Goal: Transaction & Acquisition: Book appointment/travel/reservation

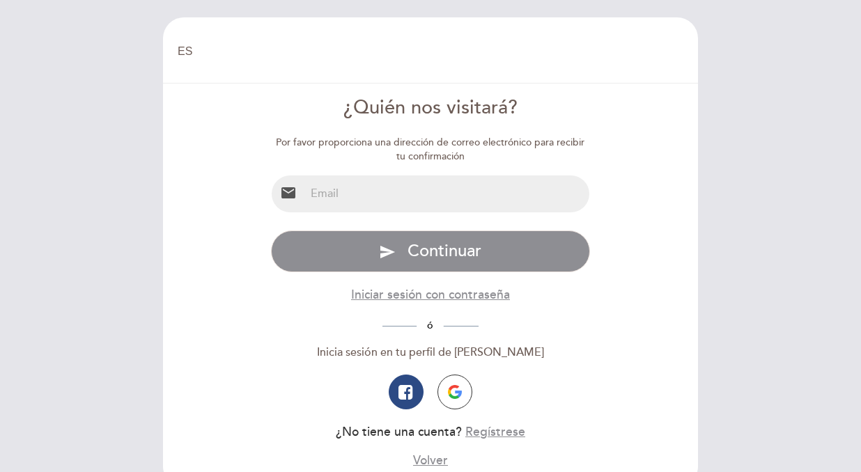
select select "es"
click at [453, 391] on img "button" at bounding box center [455, 392] width 14 height 14
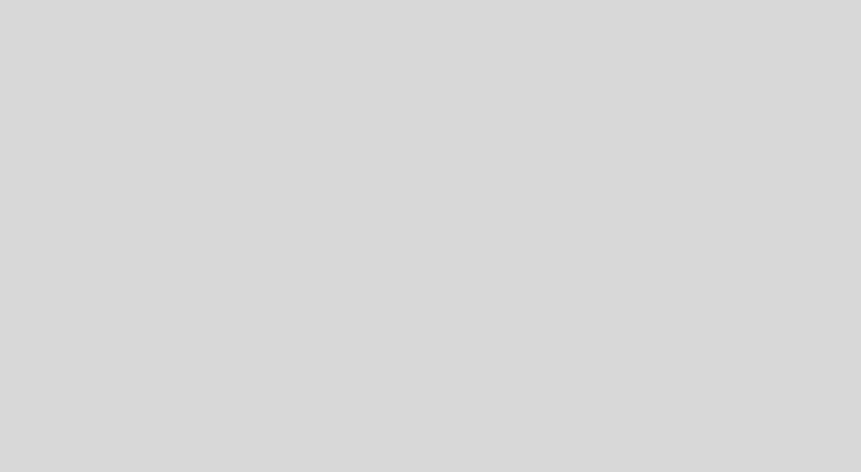
select select "es"
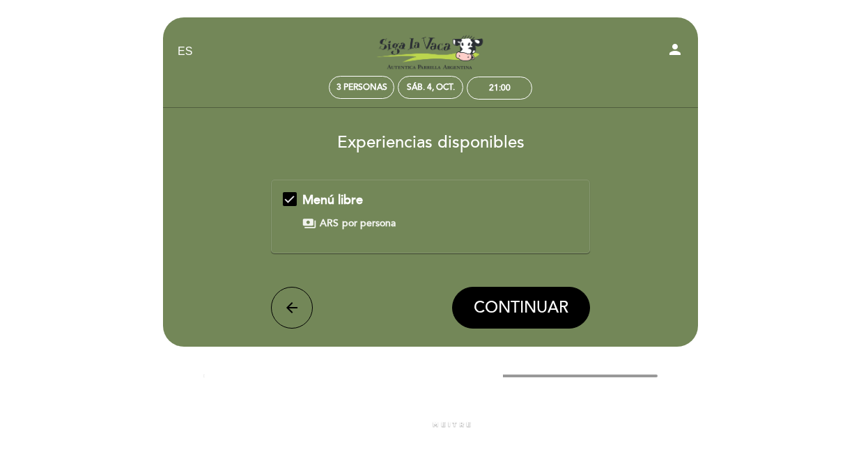
click at [295, 194] on div "Menú libre payments ARS por persona" at bounding box center [431, 210] width 296 height 39
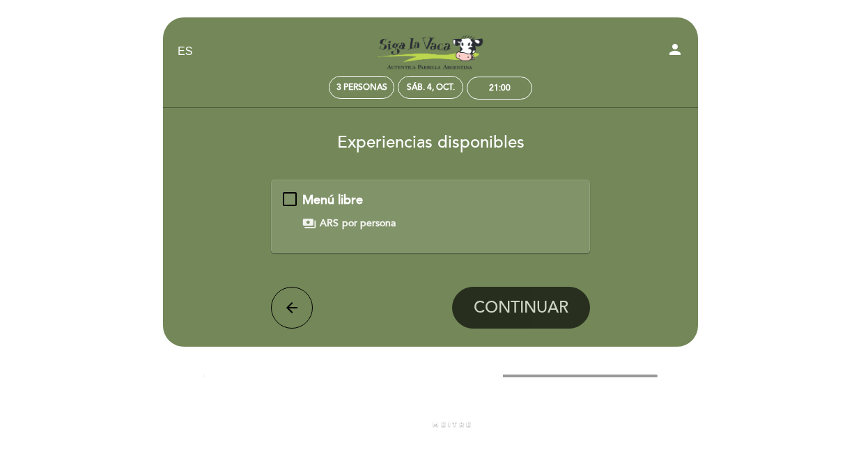
click at [295, 198] on div "Menú libre payments ARS por persona" at bounding box center [431, 210] width 296 height 39
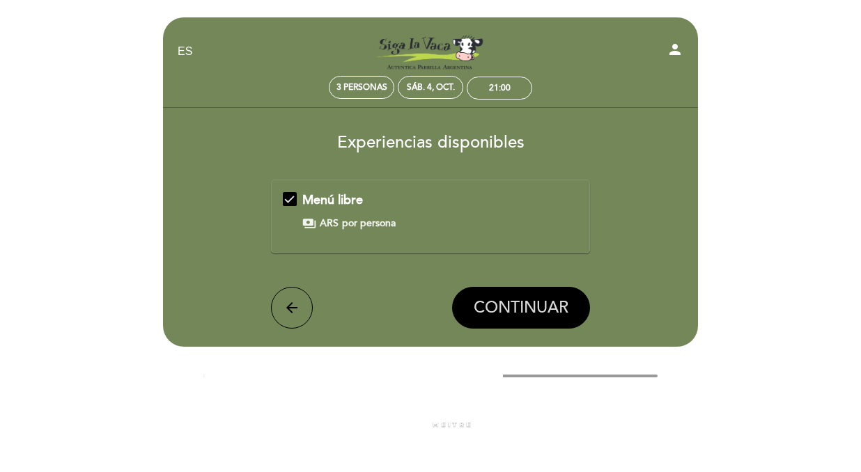
click at [556, 302] on span "CONTINUAR" at bounding box center [520, 307] width 95 height 19
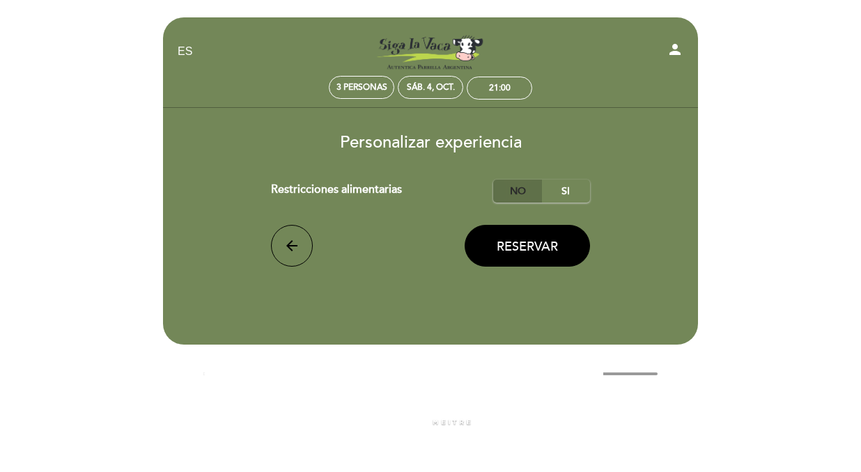
click at [508, 194] on label "No" at bounding box center [517, 191] width 49 height 23
click at [518, 241] on span "Reservar" at bounding box center [526, 246] width 61 height 15
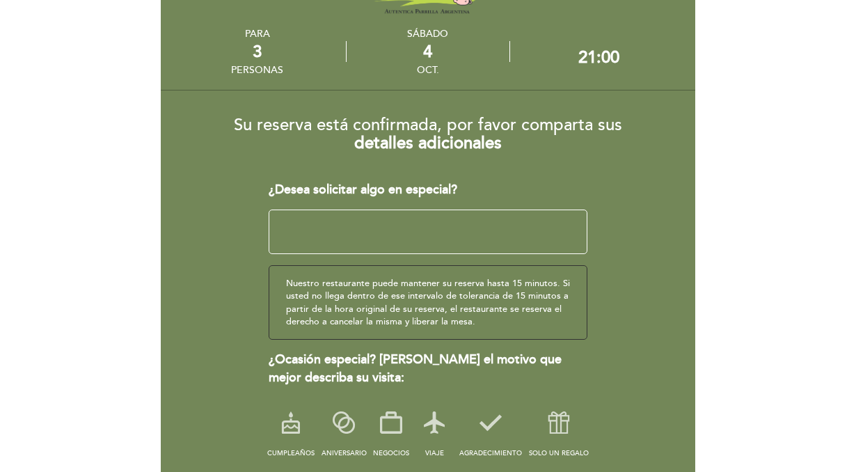
scroll to position [61, 0]
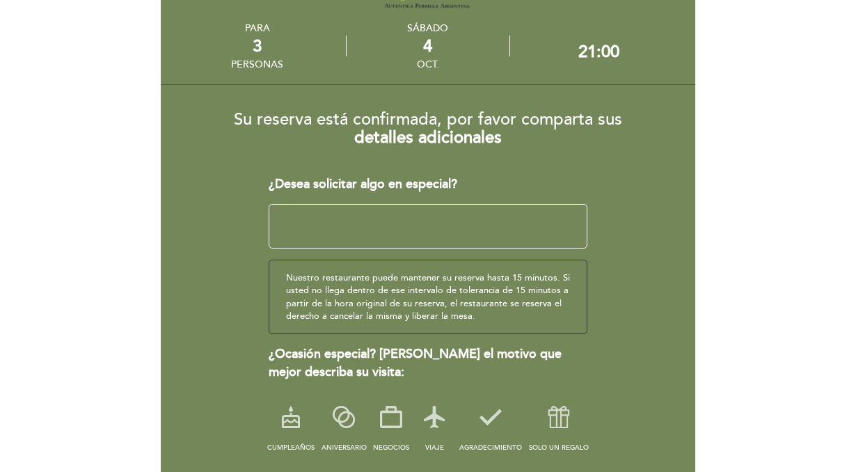
click at [421, 219] on textarea at bounding box center [429, 226] width 320 height 45
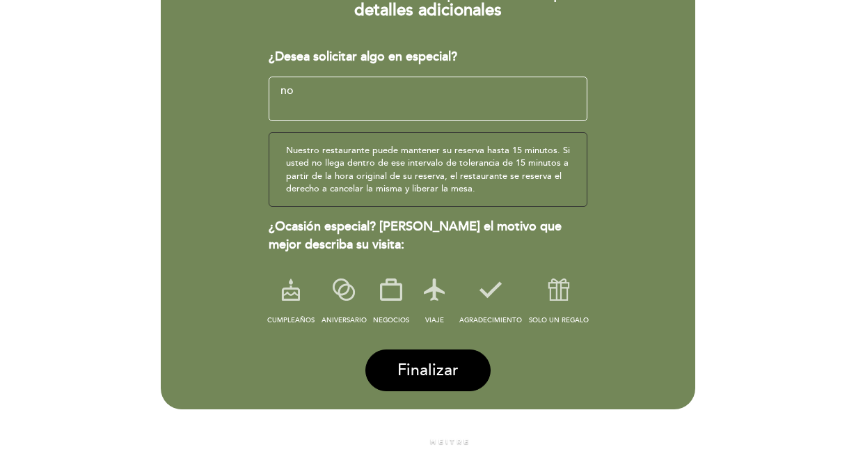
scroll to position [194, 0]
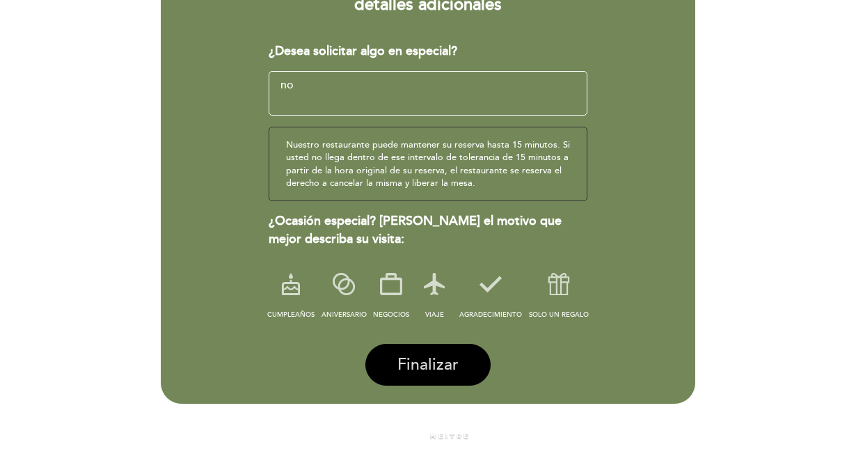
type textarea "no"
click at [432, 382] on button "Finalizar" at bounding box center [428, 365] width 125 height 42
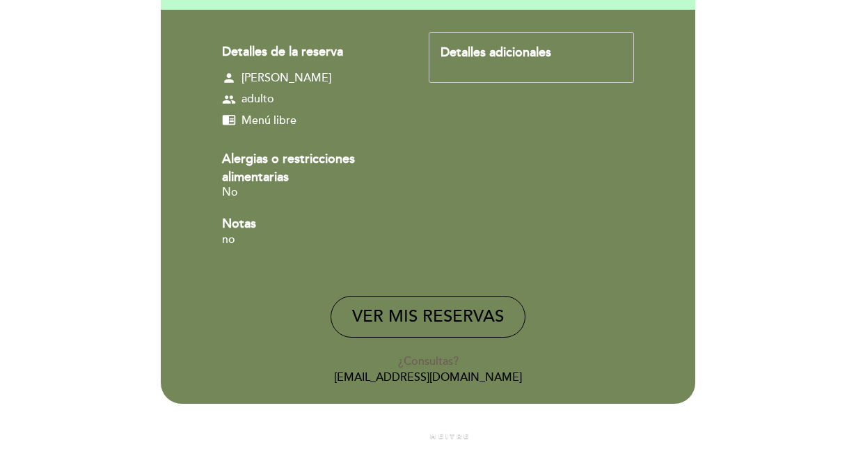
scroll to position [0, 0]
